Goal: Find specific page/section: Find specific page/section

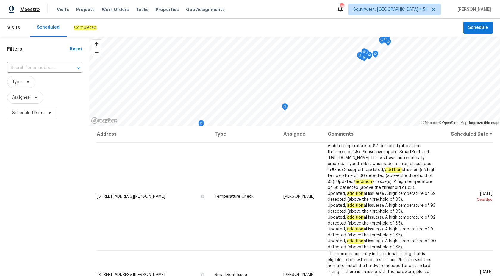
click at [29, 9] on span "Maestro" at bounding box center [30, 10] width 20 height 6
